Goal: Task Accomplishment & Management: Complete application form

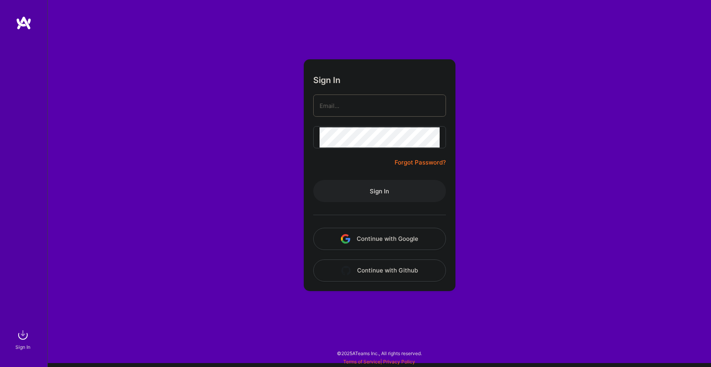
click at [341, 107] on input "email" at bounding box center [380, 106] width 120 height 20
click at [0, 363] on com-1password-button at bounding box center [0, 363] width 0 height 0
type input "[PERSON_NAME][EMAIL_ADDRESS][DOMAIN_NAME]"
click at [340, 187] on button "Sign In" at bounding box center [379, 191] width 133 height 22
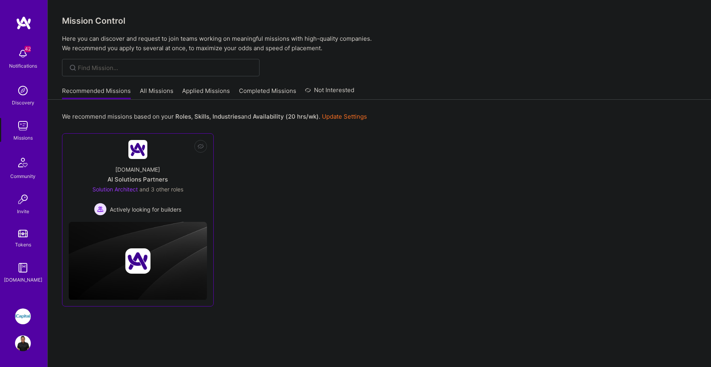
click at [160, 171] on div "[DOMAIN_NAME] AI Solutions Partners Solution Architect and 3 other roles Active…" at bounding box center [138, 187] width 138 height 56
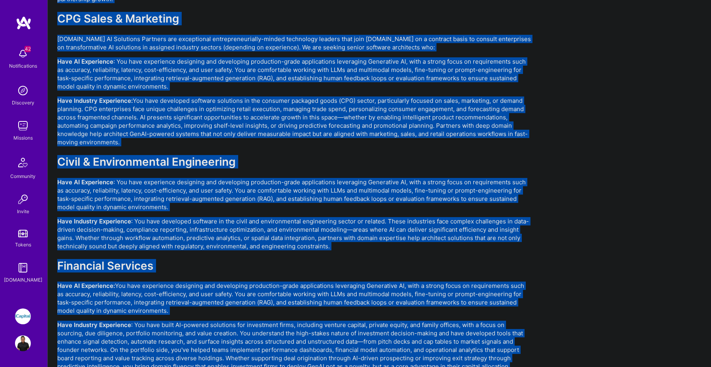
scroll to position [1674, 0]
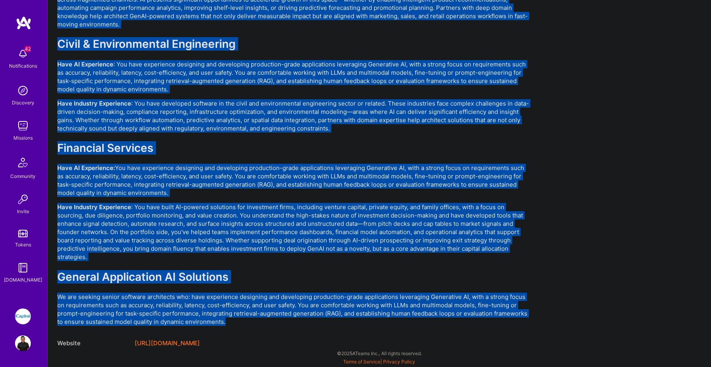
drag, startPoint x: 58, startPoint y: 225, endPoint x: 246, endPoint y: 323, distance: 212.0
copy div "What We're Building [DOMAIN_NAME] is the AI-Native Systems Integrator transform…"
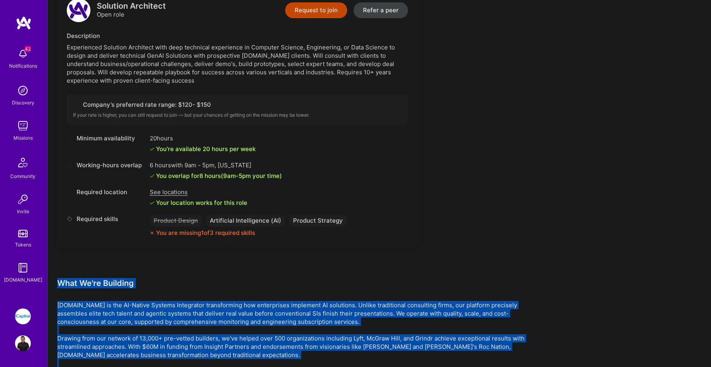
scroll to position [1056, 0]
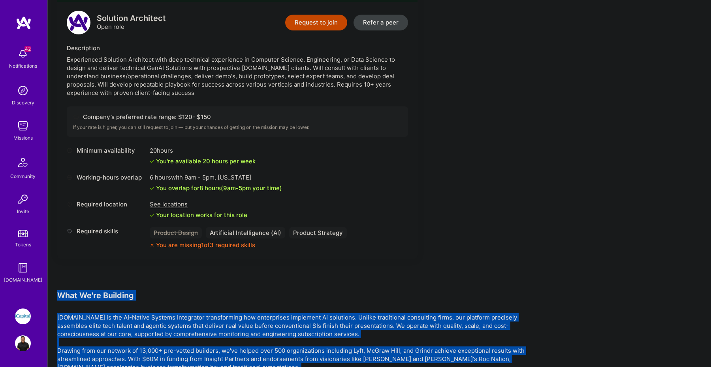
click at [325, 20] on button "Request to join" at bounding box center [316, 23] width 62 height 16
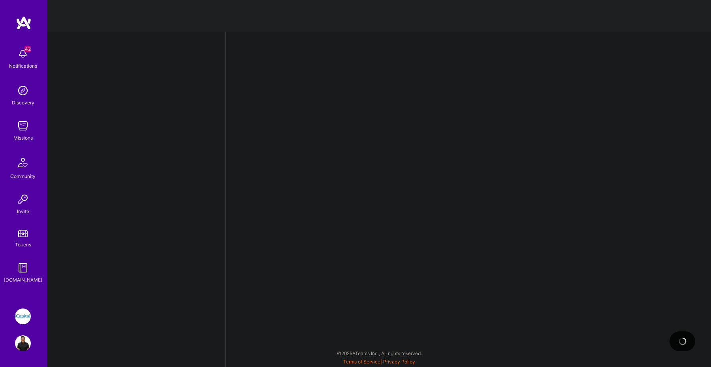
select select "CA"
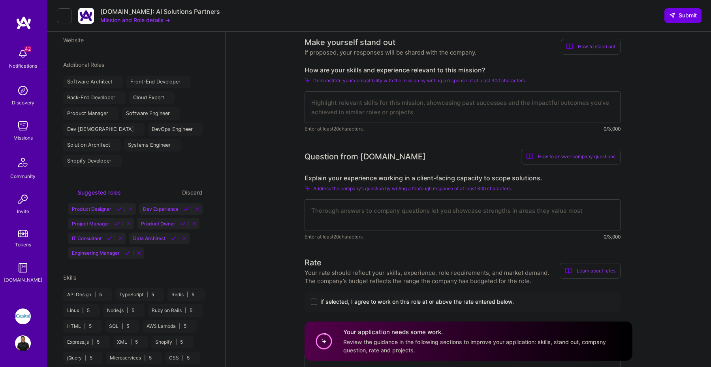
scroll to position [301, 0]
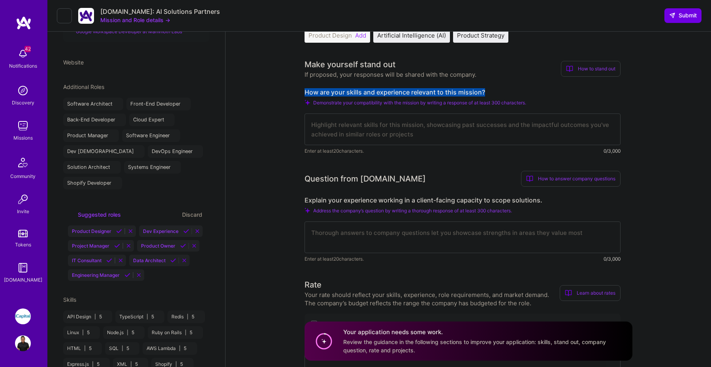
drag, startPoint x: 303, startPoint y: 91, endPoint x: 489, endPoint y: 90, distance: 185.2
copy label "How are your skills and experience relevant to this mission?"
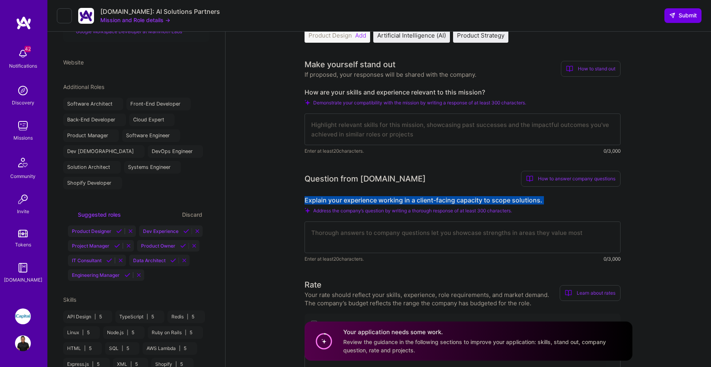
drag, startPoint x: 304, startPoint y: 199, endPoint x: 537, endPoint y: 204, distance: 232.7
click at [537, 204] on div "Explain your experience working in a client-facing capacity to scope solutions.…" at bounding box center [463, 229] width 316 height 67
copy div "Explain your experience working in a client-facing capacity to scope solutions."
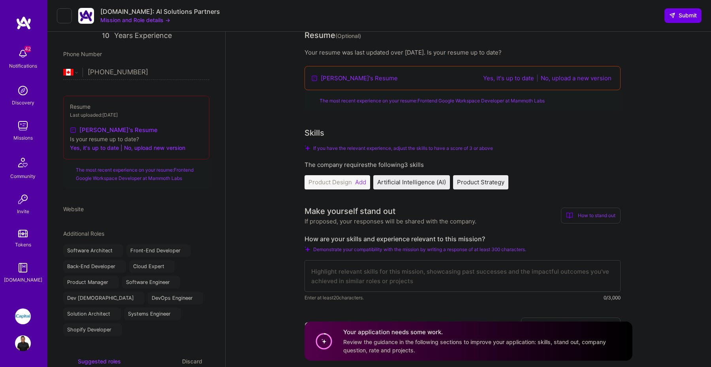
scroll to position [169, 0]
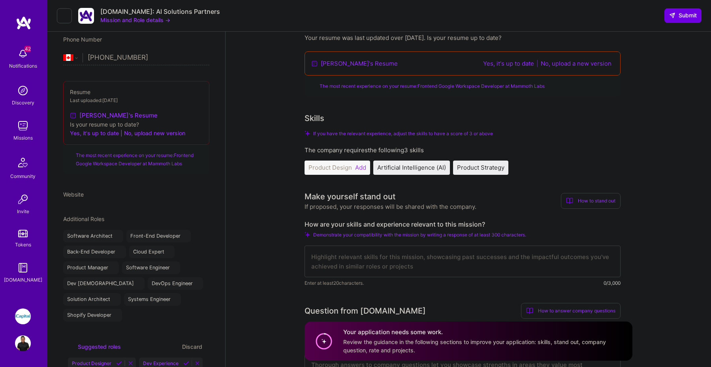
click at [364, 172] on div "Product Design Add" at bounding box center [338, 167] width 66 height 14
click at [359, 167] on button "Add" at bounding box center [360, 167] width 11 height 6
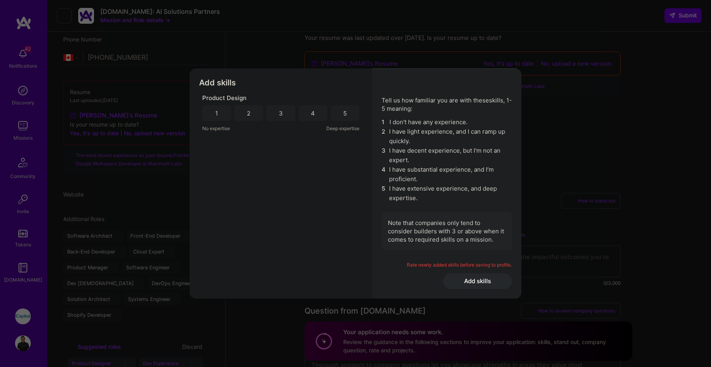
click at [281, 107] on div "3" at bounding box center [280, 113] width 29 height 16
click at [483, 287] on button "Add skills" at bounding box center [477, 281] width 69 height 16
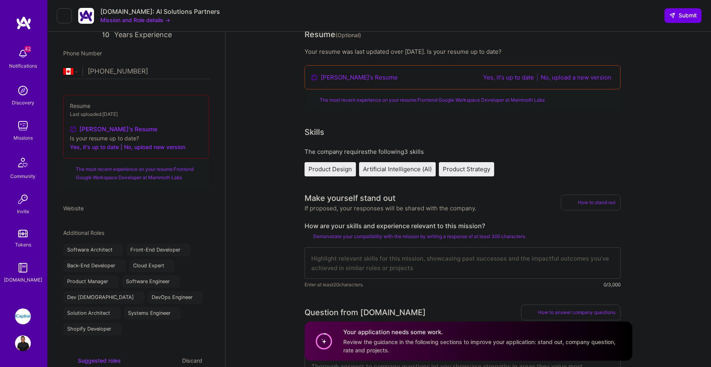
scroll to position [146, 0]
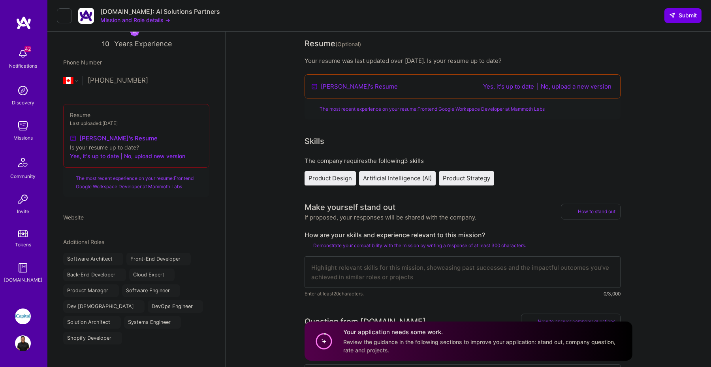
click at [553, 86] on button "No, upload a new version" at bounding box center [575, 86] width 75 height 9
click at [358, 90] on link "[PERSON_NAME]'s Resume" at bounding box center [359, 86] width 77 height 8
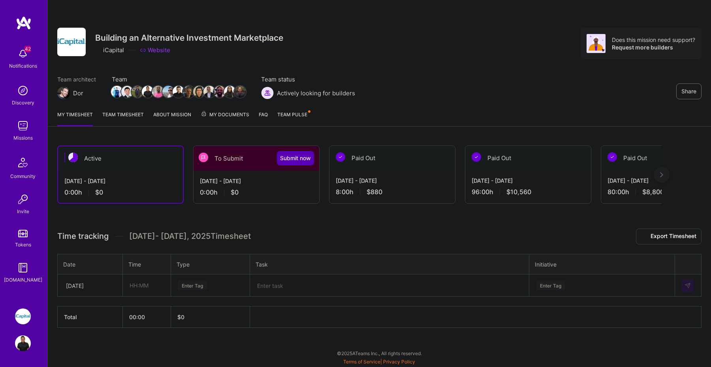
click at [231, 118] on span "My Documents" at bounding box center [225, 114] width 49 height 9
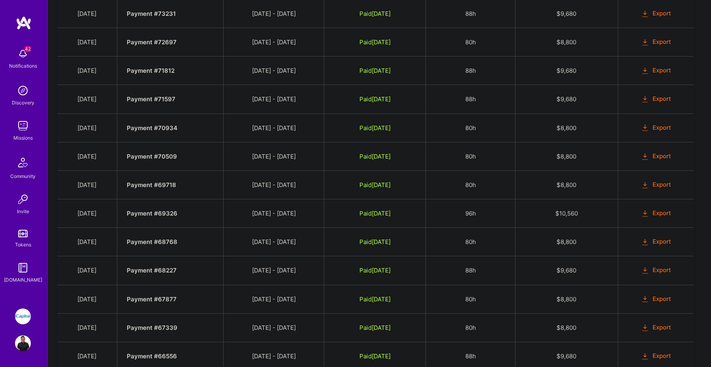
scroll to position [588, 0]
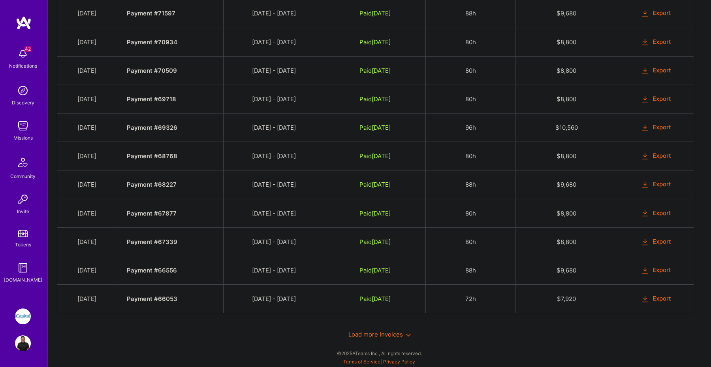
click at [400, 335] on span "Load more Invoices" at bounding box center [379, 334] width 62 height 8
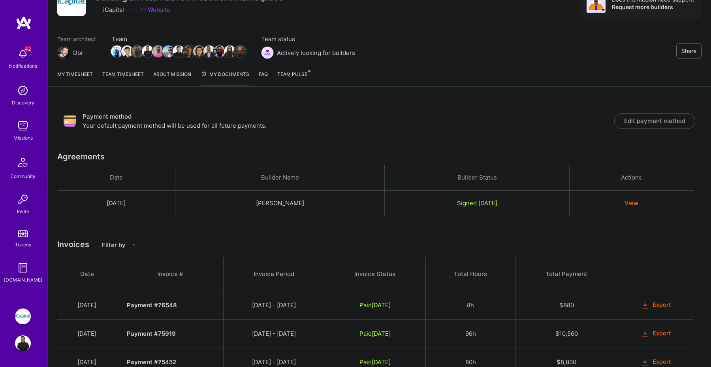
scroll to position [0, 0]
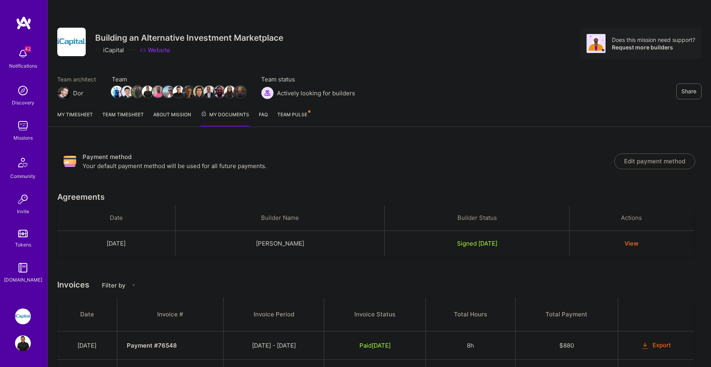
click at [638, 244] on button "View" at bounding box center [631, 243] width 14 height 8
